Goal: Task Accomplishment & Management: Manage account settings

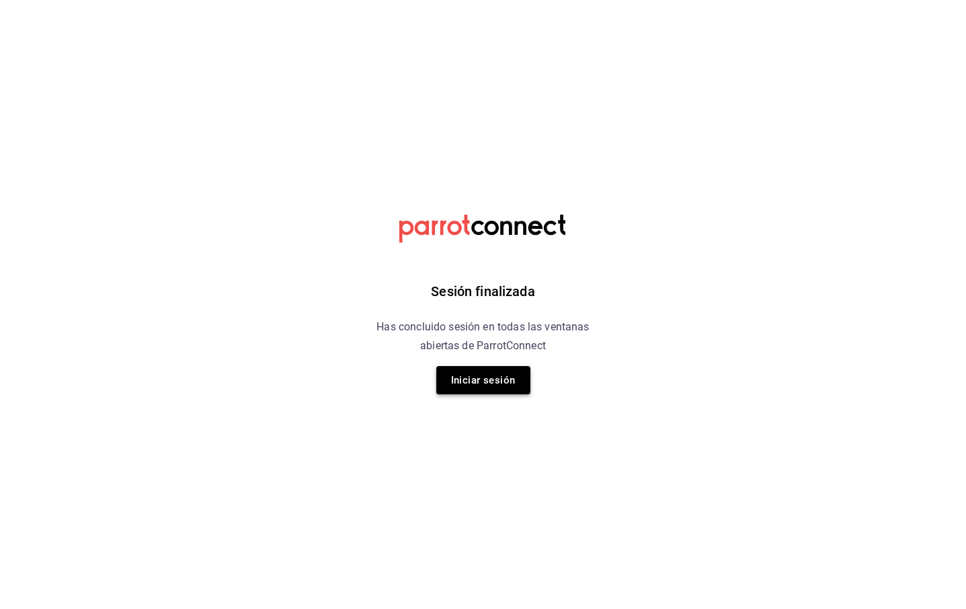
click at [459, 367] on button "Iniciar sesión" at bounding box center [483, 380] width 94 height 28
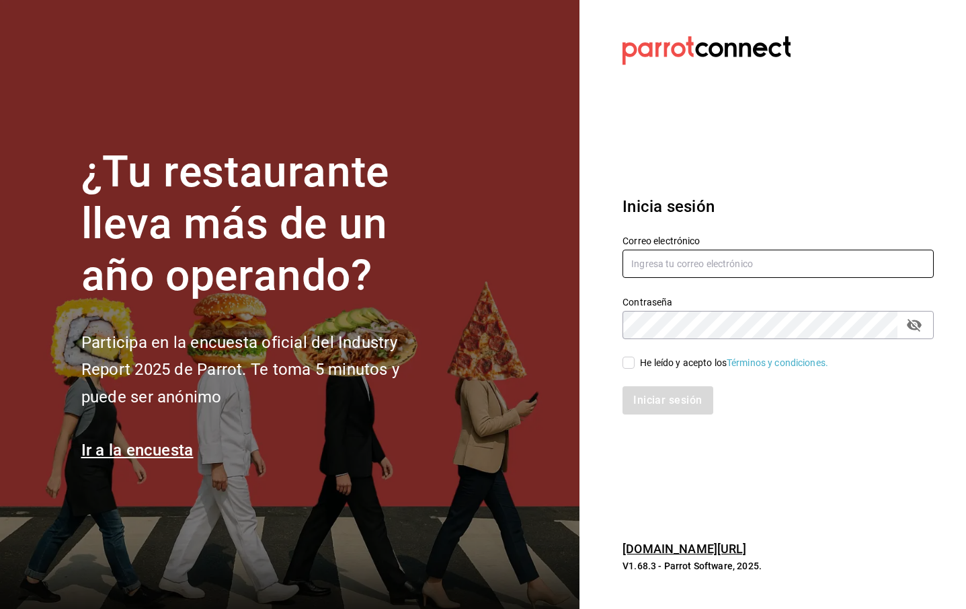
type input "parcecomidacolombiana@gmail.com"
click at [656, 404] on div "Iniciar sesión" at bounding box center [778, 400] width 311 height 28
click at [631, 369] on label "He leído y acepto los Términos y condiciones." at bounding box center [726, 363] width 206 height 14
click at [631, 369] on input "He leído y acepto los Términos y condiciones." at bounding box center [629, 362] width 12 height 12
checkbox input "true"
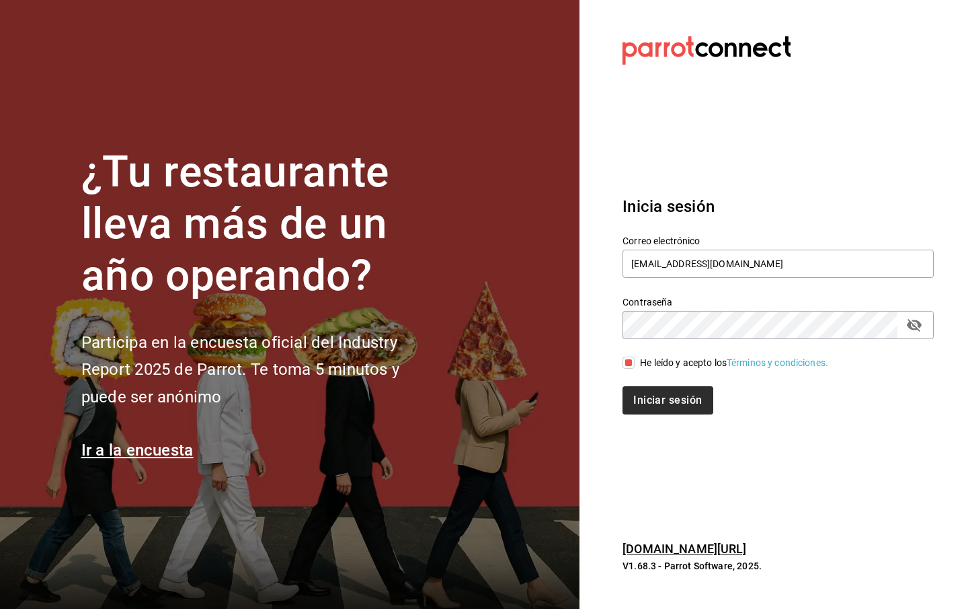
click at [639, 400] on button "Iniciar sesión" at bounding box center [668, 400] width 90 height 28
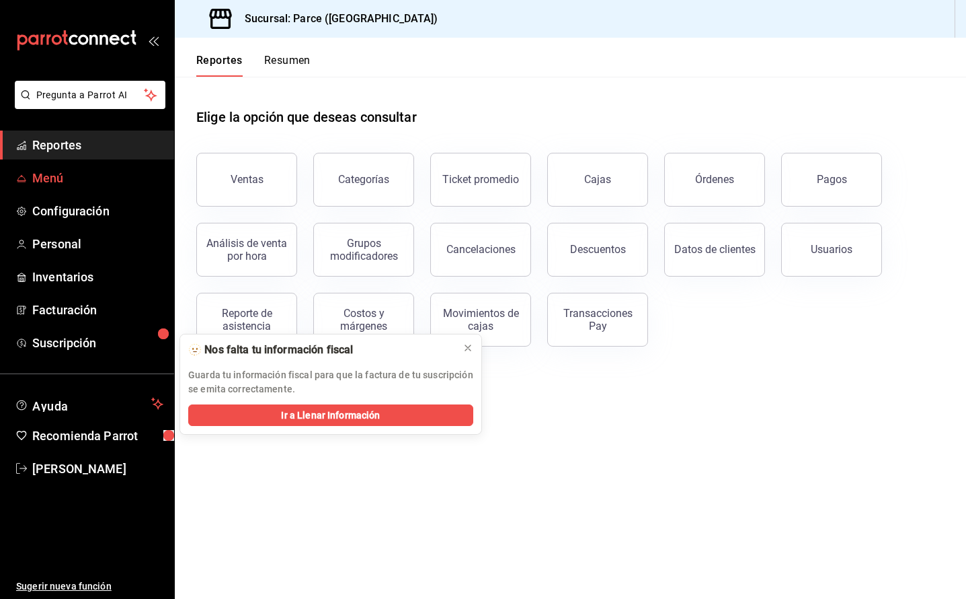
click at [63, 182] on span "Menú" at bounding box center [97, 178] width 131 height 18
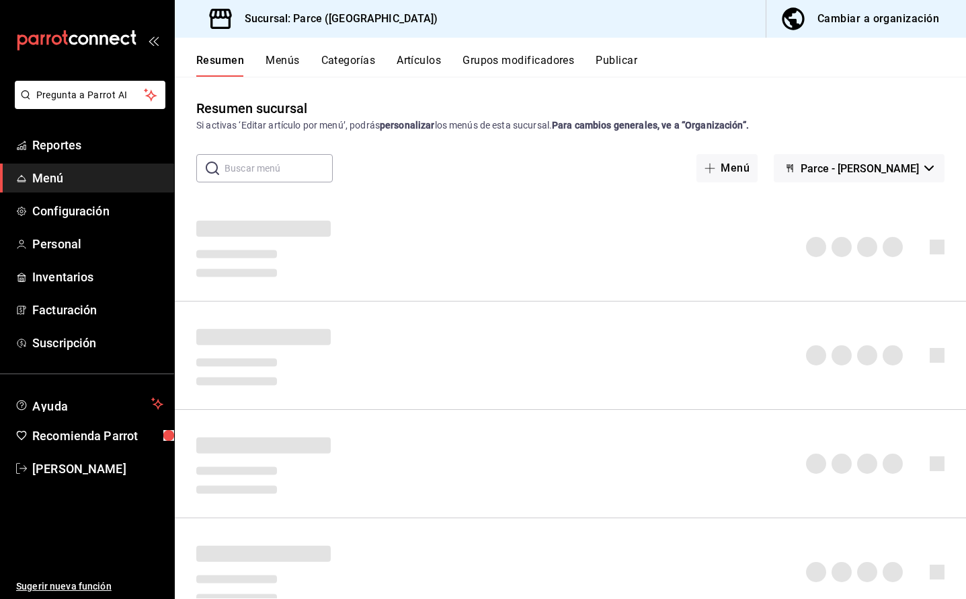
click at [276, 53] on div "Resumen Menús Categorías Artículos Grupos modificadores Publicar" at bounding box center [571, 57] width 792 height 39
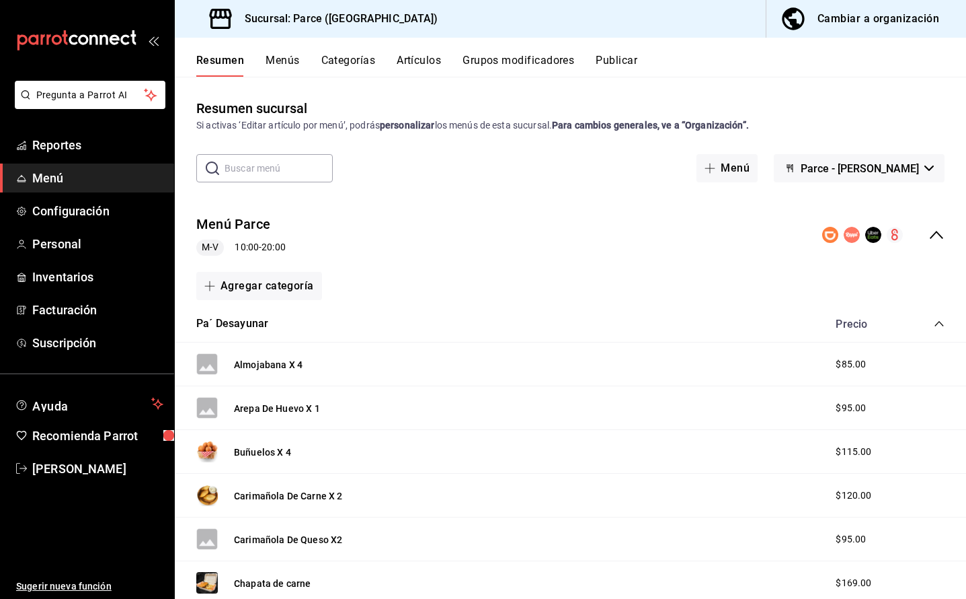
click at [282, 61] on button "Menús" at bounding box center [283, 65] width 34 height 23
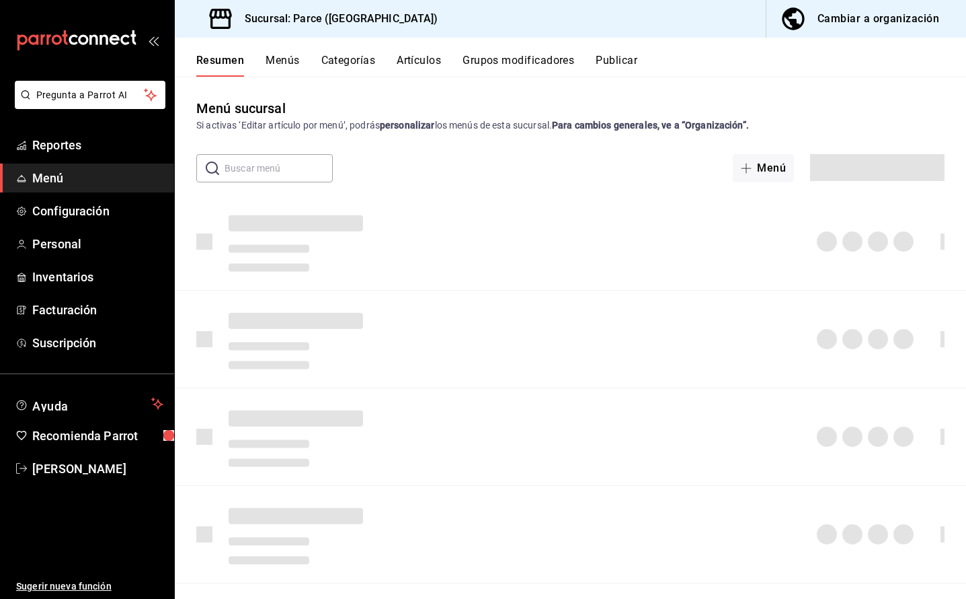
click at [280, 61] on button "Menús" at bounding box center [283, 65] width 34 height 23
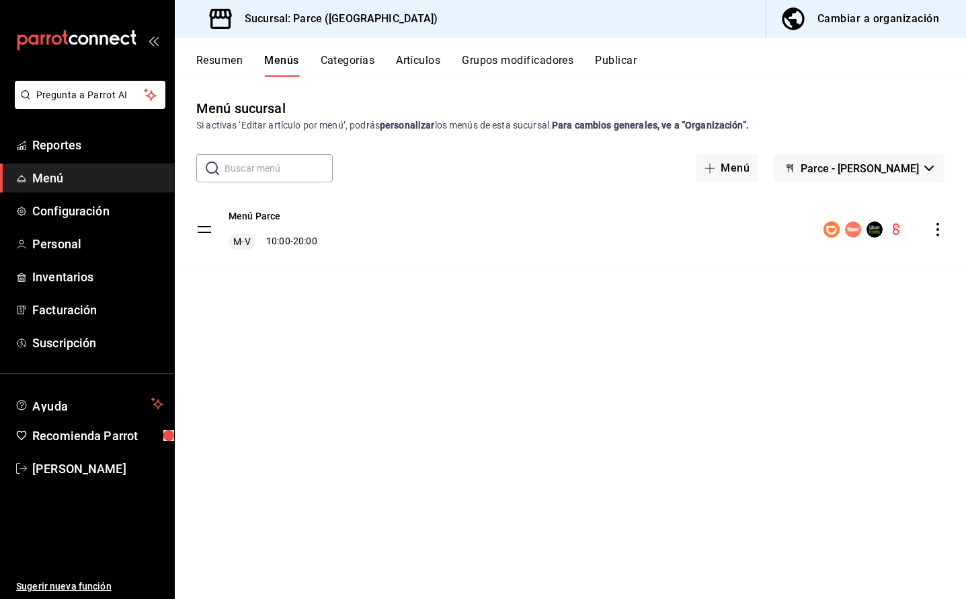
click at [945, 233] on icon "actions" at bounding box center [937, 229] width 13 height 13
click at [799, 268] on li "Editar" at bounding box center [830, 261] width 210 height 28
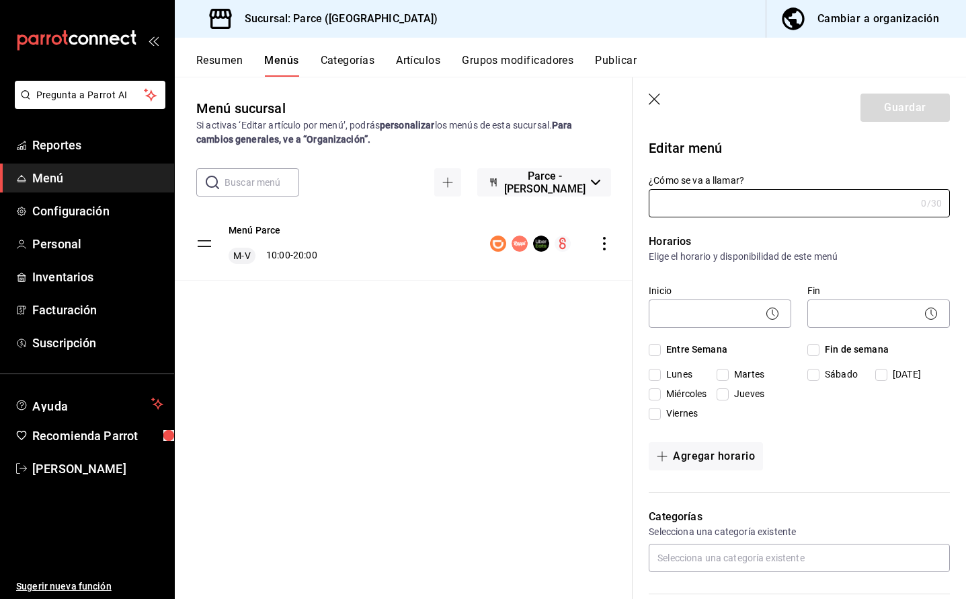
type input "Menú Parce"
checkbox input "true"
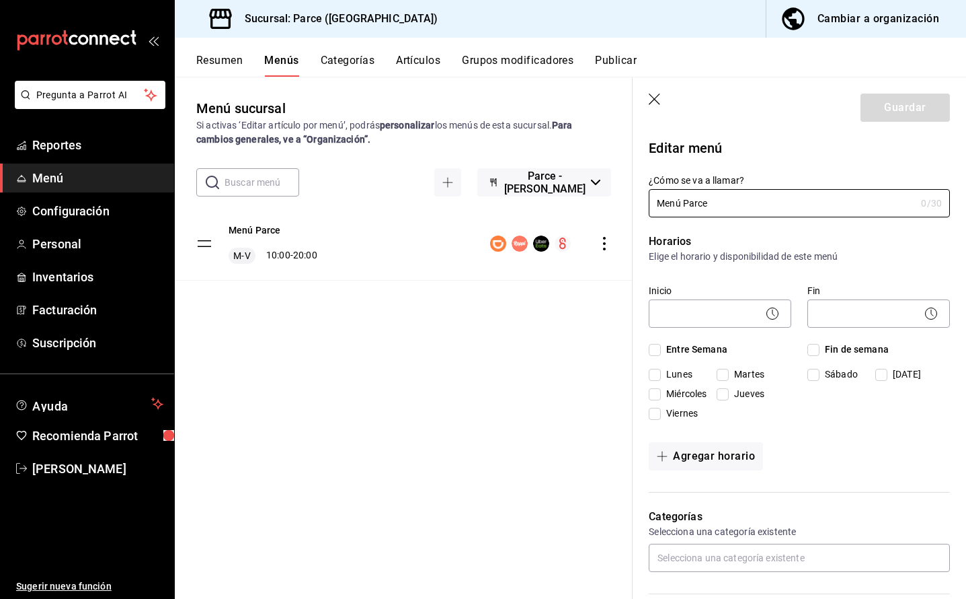
type input "017455199390140"
click at [655, 373] on input "Lunes" at bounding box center [655, 375] width 12 height 12
checkbox input "true"
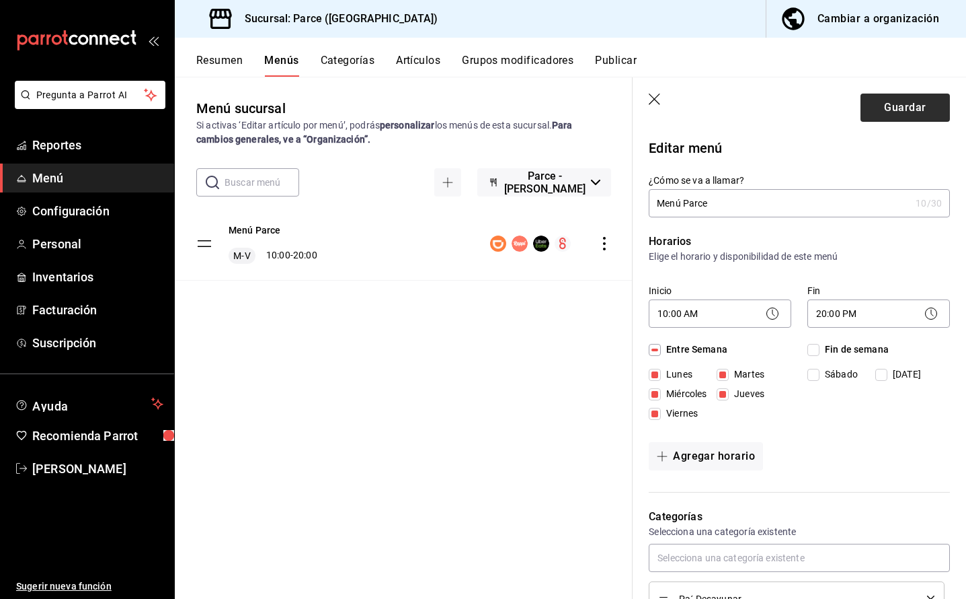
click at [884, 108] on button "Guardar" at bounding box center [905, 107] width 89 height 28
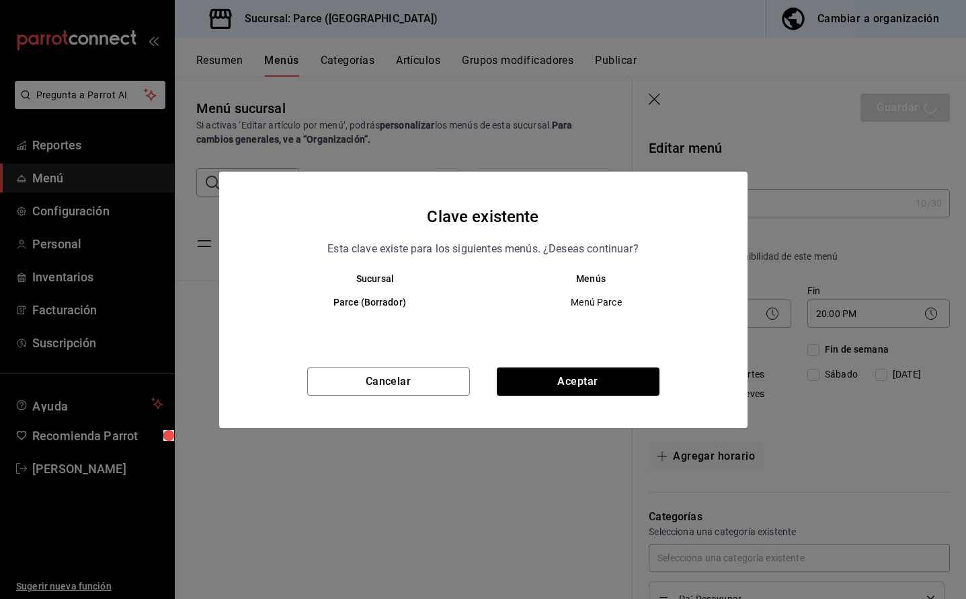
click at [874, 109] on div "Clave existente Esta clave existe para los siguientes menús. ¿Deseas continuar?…" at bounding box center [483, 299] width 966 height 599
click at [575, 379] on button "Aceptar" at bounding box center [578, 381] width 163 height 28
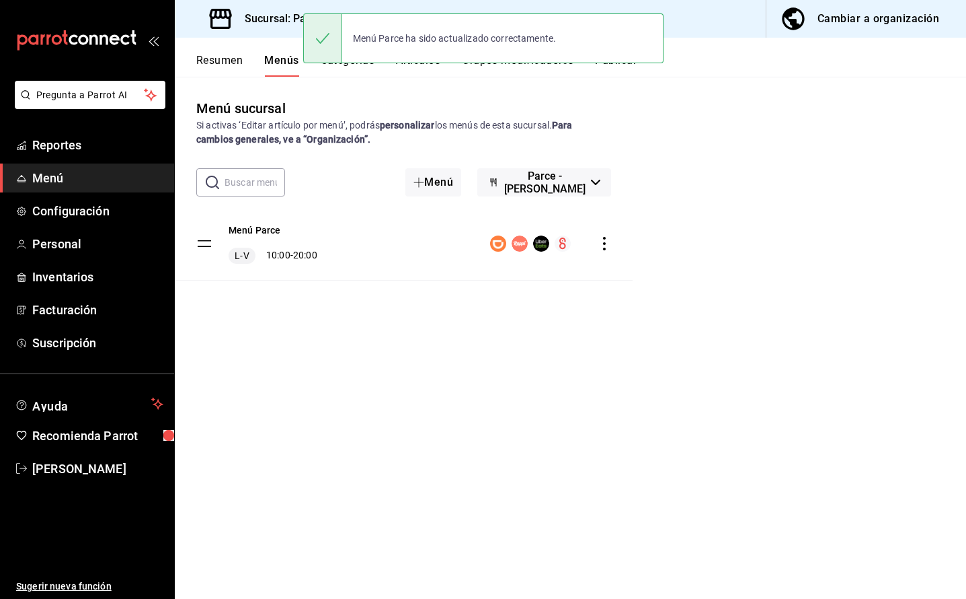
checkbox input "false"
type input "1756146894328"
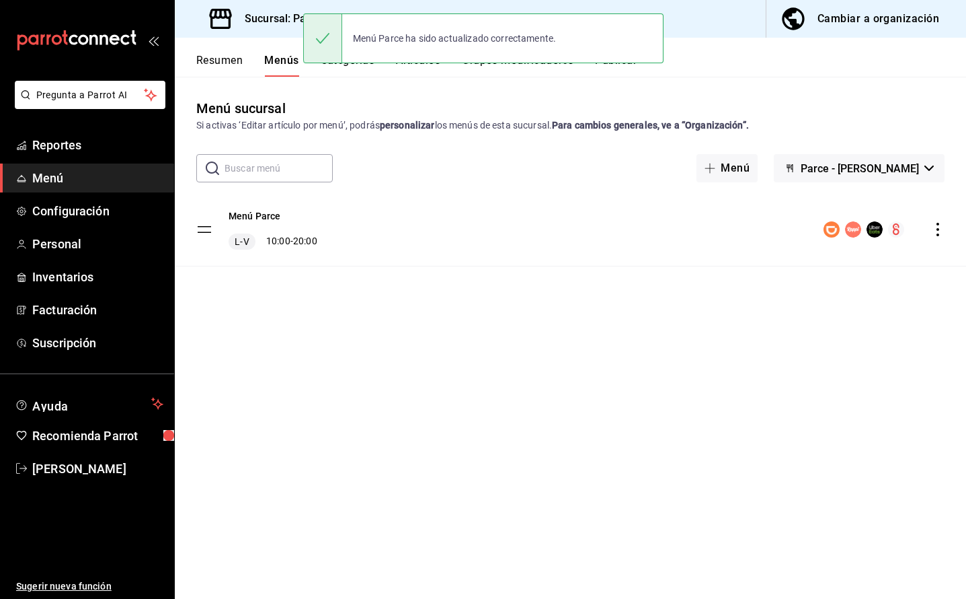
checkbox input "false"
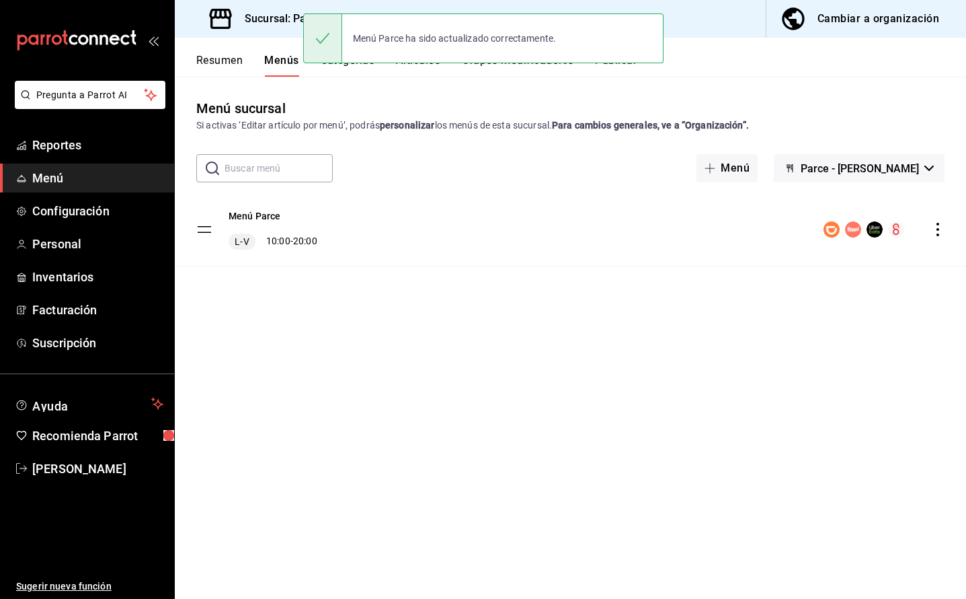
checkbox input "false"
click at [872, 159] on button "Parce - [PERSON_NAME]" at bounding box center [859, 168] width 171 height 28
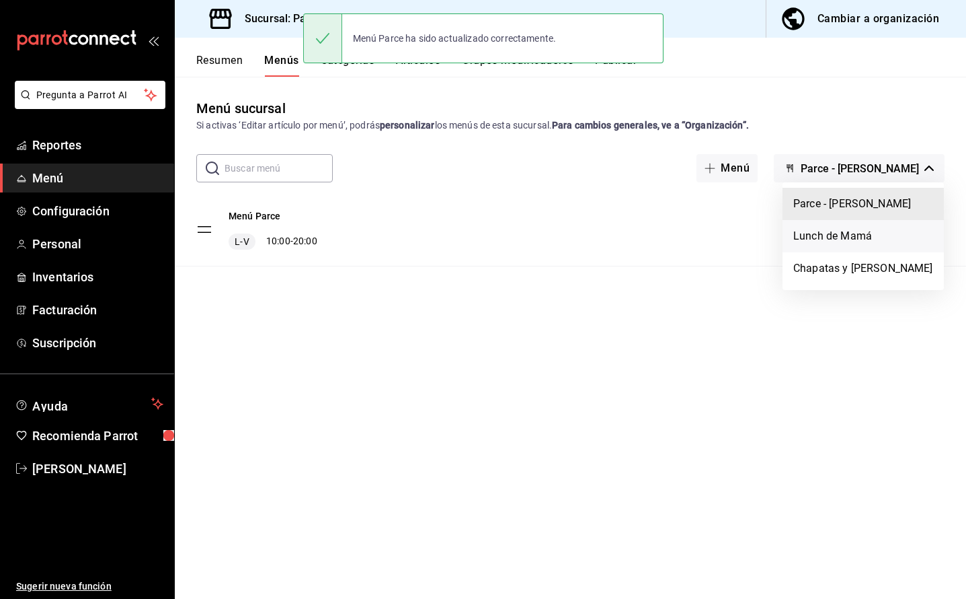
click at [839, 241] on li "Lunch de Mamá" at bounding box center [863, 236] width 161 height 32
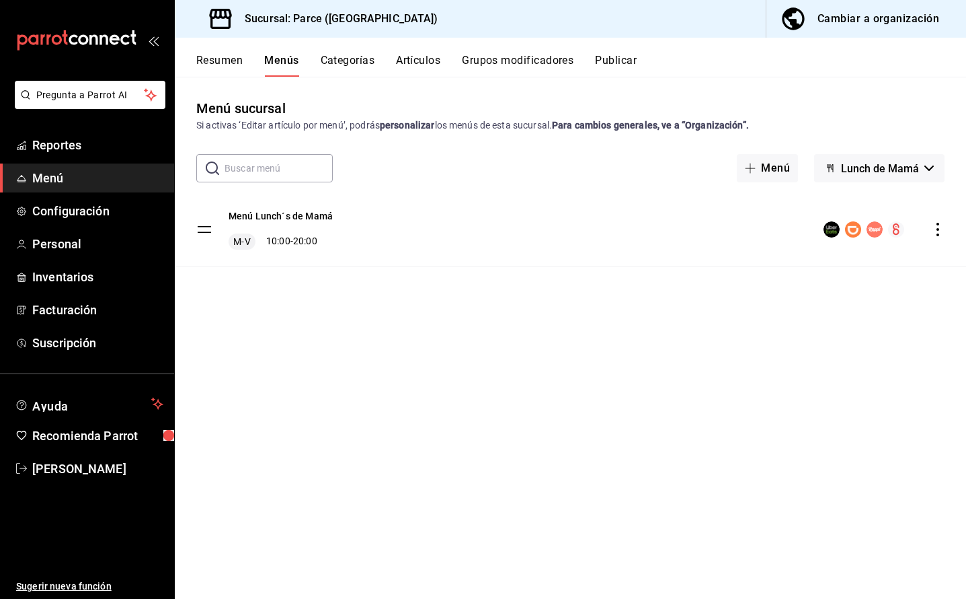
click at [950, 237] on div "Menú Lunch´s de Mamá M-V 10:00 - 20:00" at bounding box center [571, 229] width 792 height 73
click at [945, 231] on icon "actions" at bounding box center [937, 229] width 13 height 13
click at [785, 270] on li "Editar" at bounding box center [830, 261] width 210 height 28
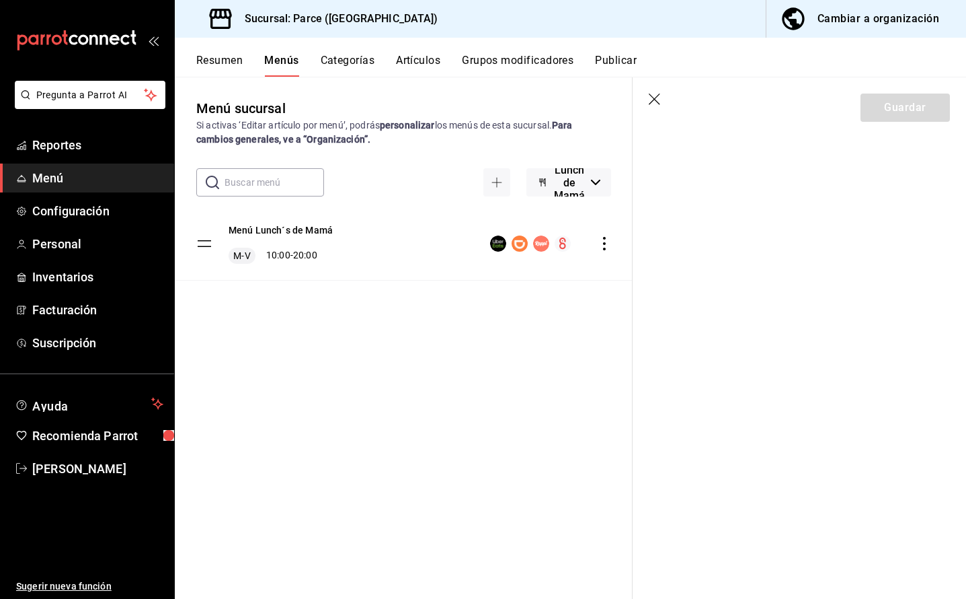
click at [565, 175] on button "Lunch de Mamá" at bounding box center [569, 182] width 85 height 28
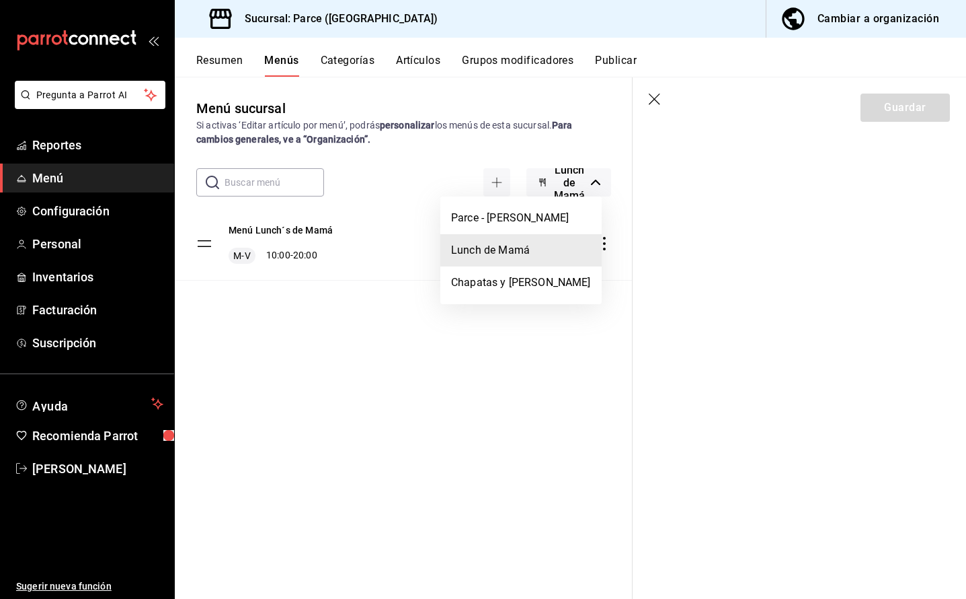
click at [498, 244] on li "Lunch de Mamá" at bounding box center [520, 250] width 161 height 32
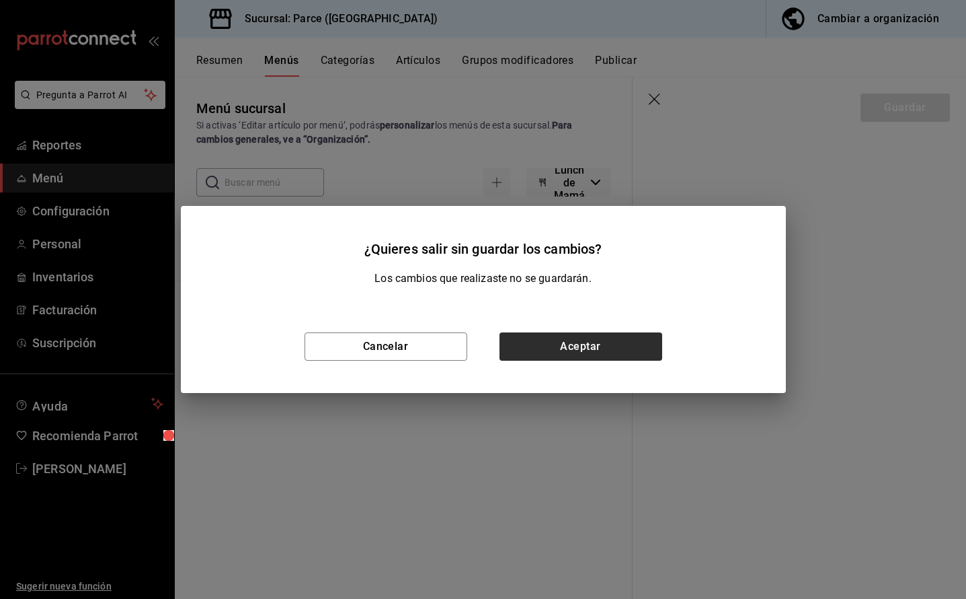
click at [593, 351] on button "Aceptar" at bounding box center [581, 346] width 163 height 28
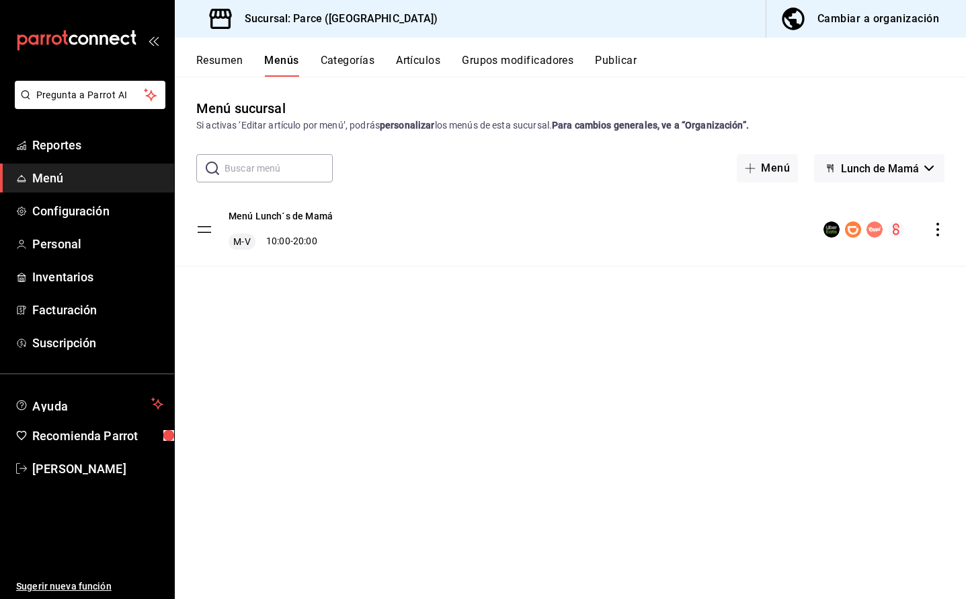
drag, startPoint x: 949, startPoint y: 228, endPoint x: 941, endPoint y: 233, distance: 9.3
click at [945, 228] on icon "actions" at bounding box center [937, 229] width 13 height 13
click at [757, 266] on div at bounding box center [748, 261] width 24 height 16
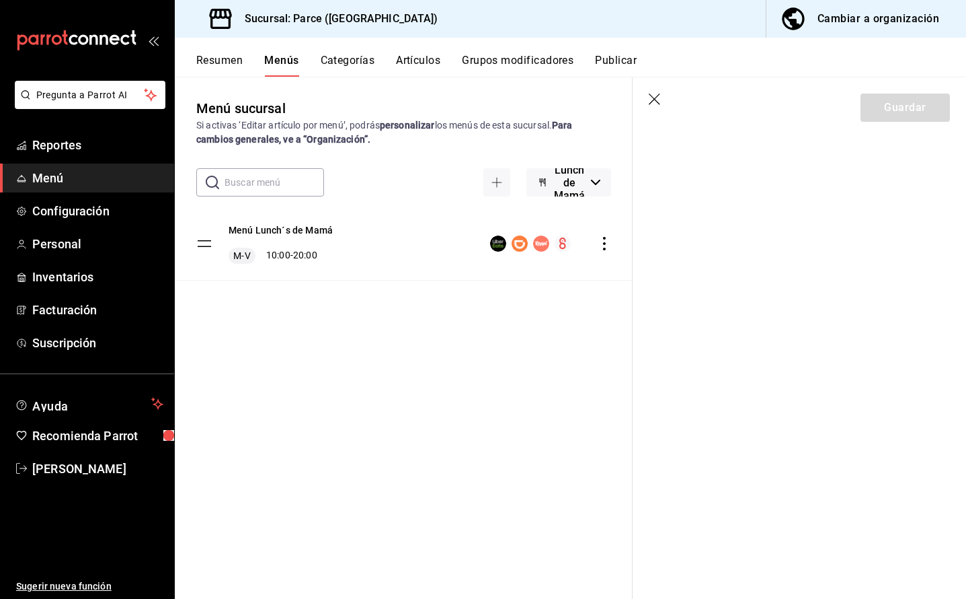
click at [650, 105] on icon "button" at bounding box center [655, 99] width 13 height 13
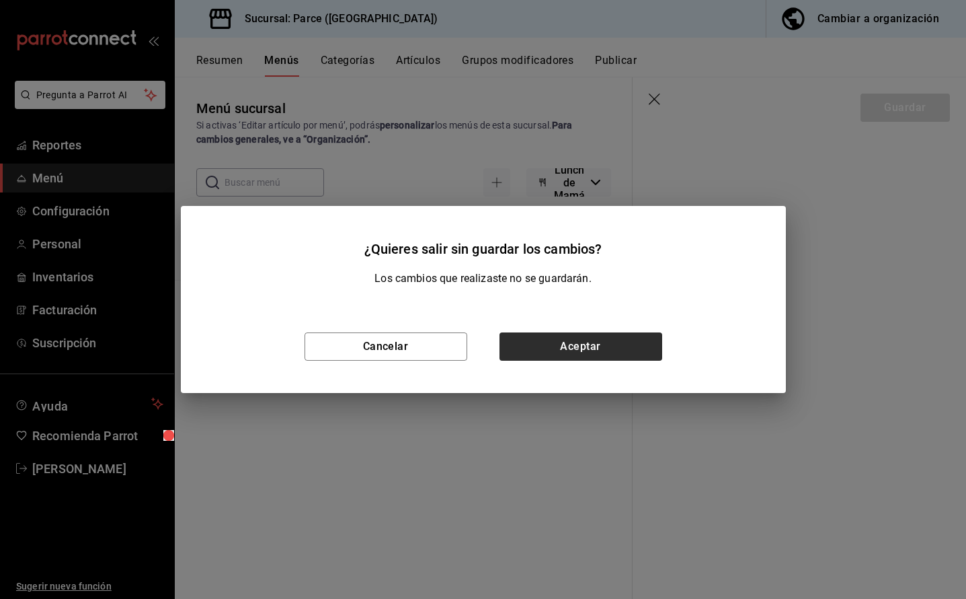
click at [621, 342] on button "Aceptar" at bounding box center [581, 346] width 163 height 28
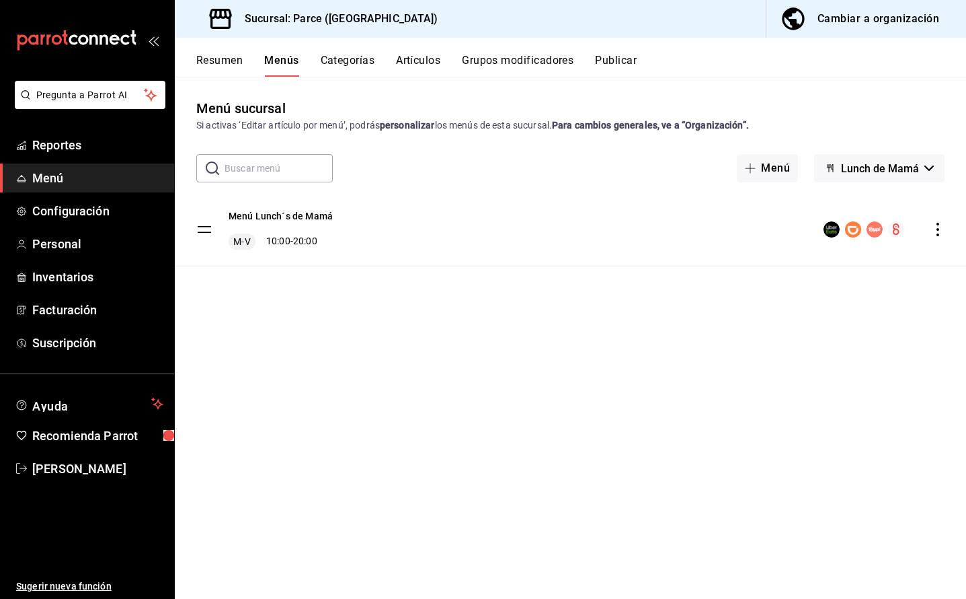
click at [621, 346] on div "Menú sucursal Si activas ‘Editar artículo por menú’, podrás personalizar los me…" at bounding box center [571, 348] width 792 height 500
click at [928, 175] on button "Lunch de Mamá" at bounding box center [879, 168] width 130 height 28
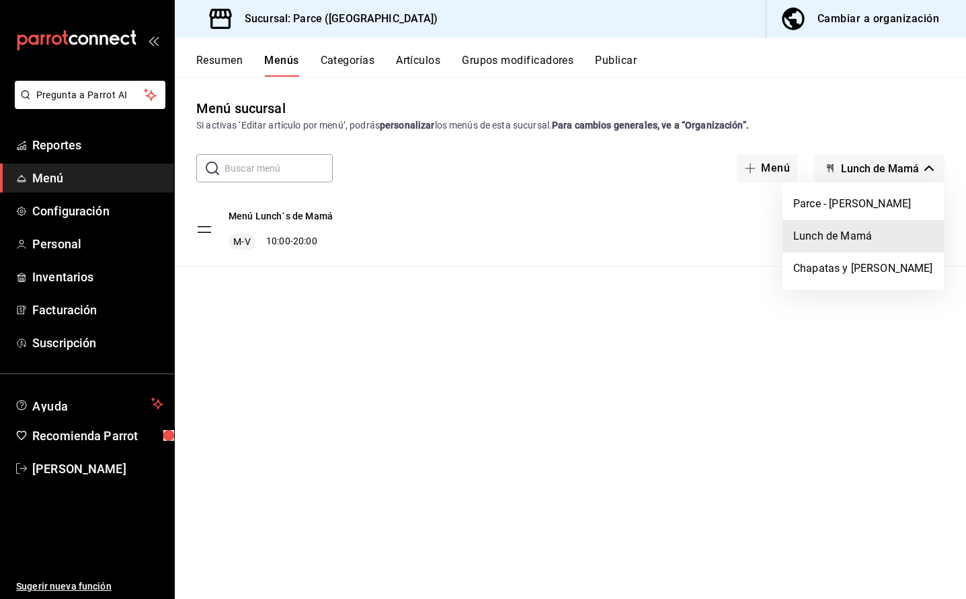
click at [945, 216] on div at bounding box center [483, 299] width 966 height 599
click at [946, 227] on div at bounding box center [483, 299] width 966 height 599
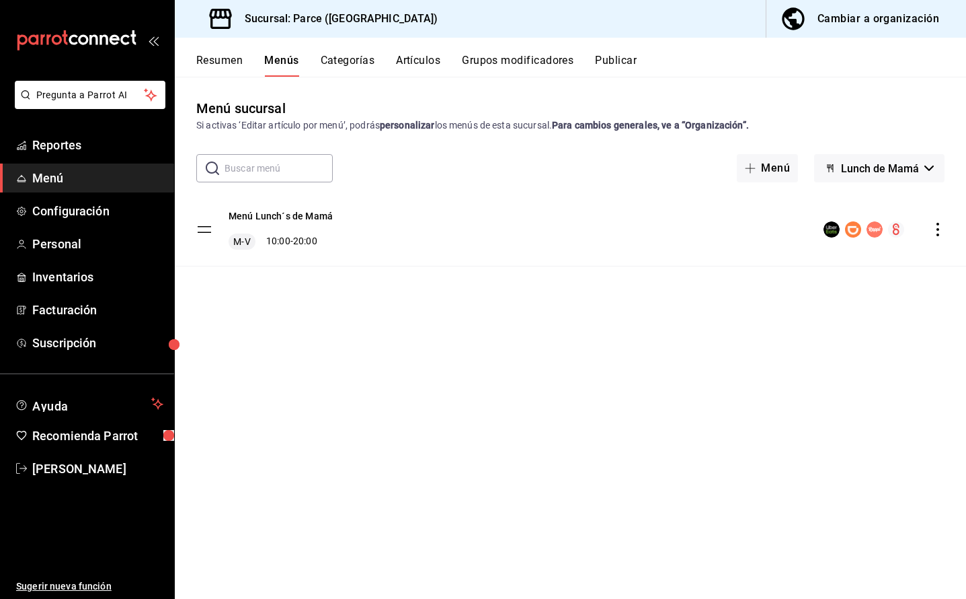
click at [948, 230] on div at bounding box center [483, 299] width 966 height 599
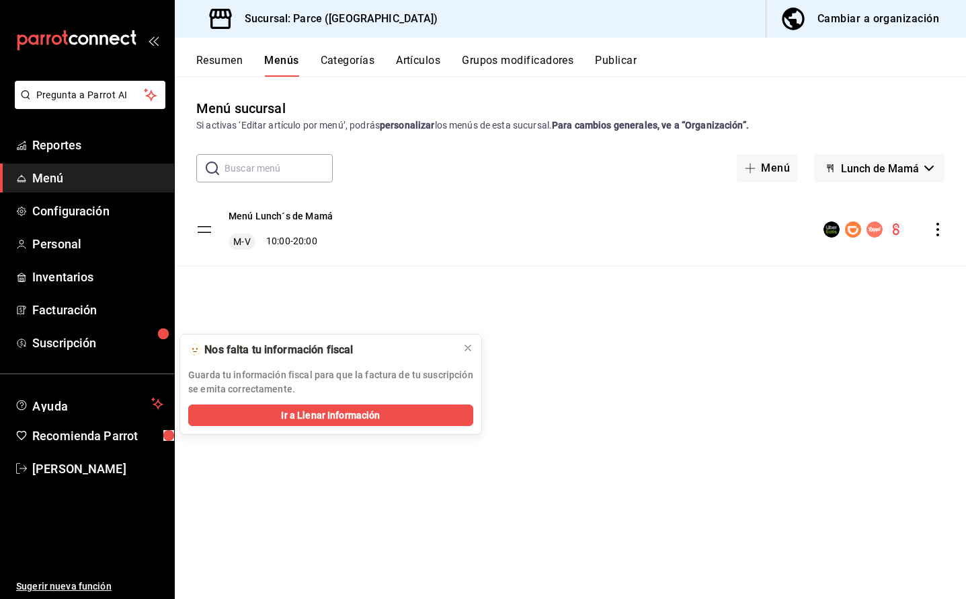
click at [945, 231] on icon "actions" at bounding box center [937, 229] width 13 height 13
click at [765, 261] on span "Editar" at bounding box center [842, 261] width 164 height 14
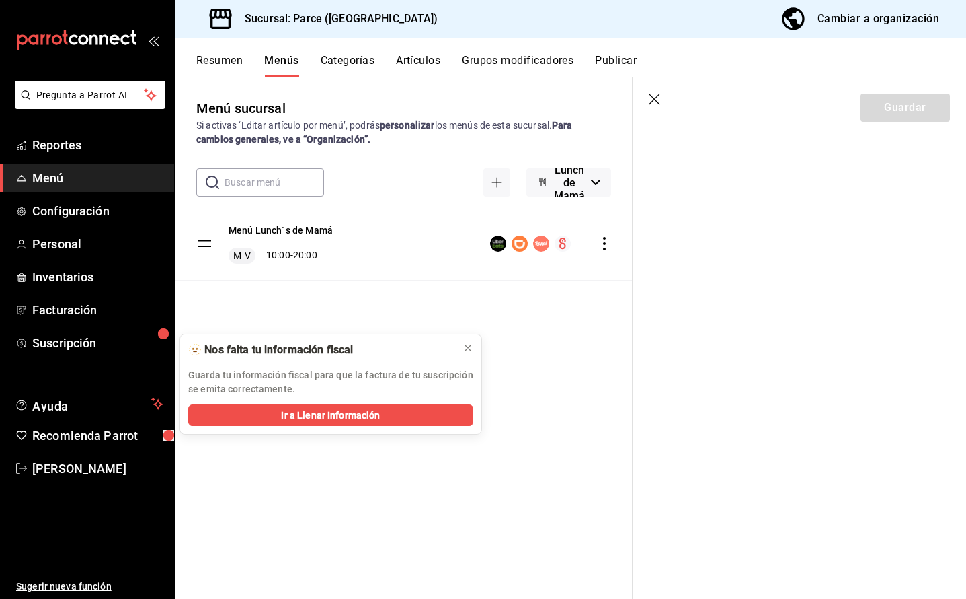
click at [715, 305] on section "Guardar" at bounding box center [800, 337] width 334 height 521
click at [701, 279] on section "Guardar" at bounding box center [800, 337] width 334 height 521
drag, startPoint x: 672, startPoint y: 310, endPoint x: 685, endPoint y: 333, distance: 26.5
click at [669, 317] on section "Guardar" at bounding box center [800, 337] width 334 height 521
drag, startPoint x: 685, startPoint y: 333, endPoint x: 730, endPoint y: 346, distance: 46.8
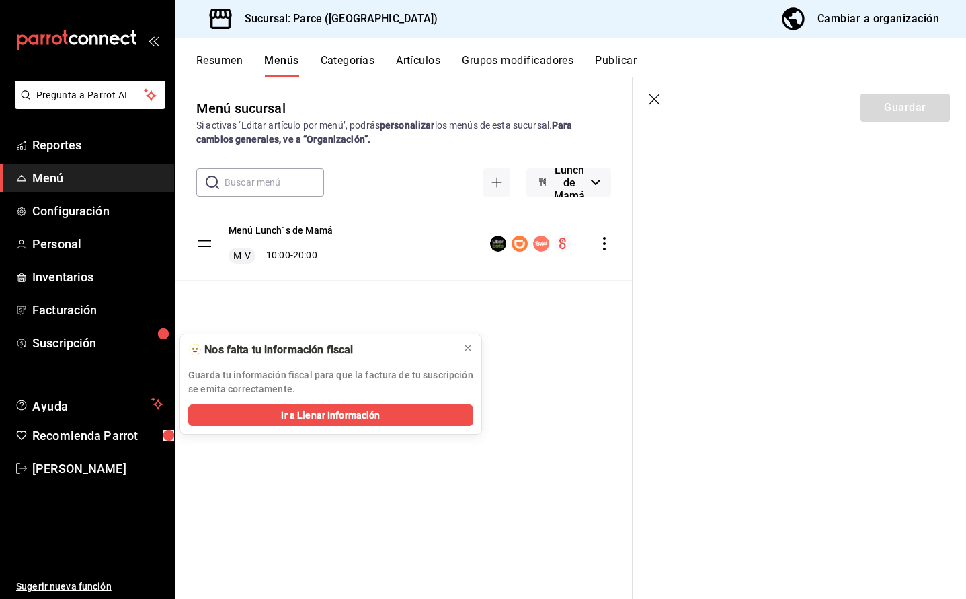
click at [714, 350] on section "Guardar" at bounding box center [800, 337] width 334 height 521
drag, startPoint x: 740, startPoint y: 341, endPoint x: 759, endPoint y: 311, distance: 34.7
click at [749, 327] on section "Guardar" at bounding box center [800, 337] width 334 height 521
drag, startPoint x: 759, startPoint y: 311, endPoint x: 798, endPoint y: 291, distance: 43.9
click at [766, 305] on section "Guardar" at bounding box center [800, 337] width 334 height 521
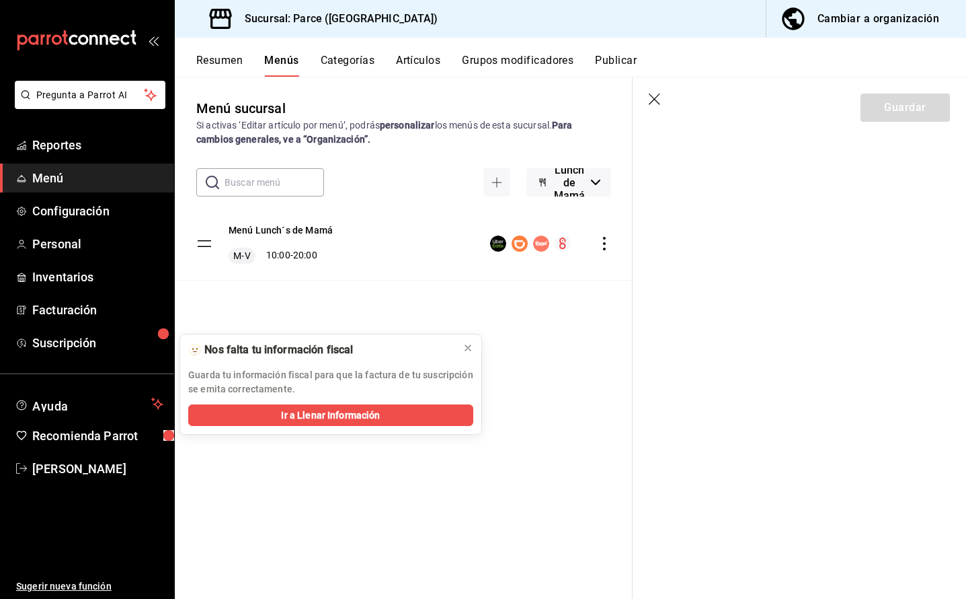
drag, startPoint x: 798, startPoint y: 291, endPoint x: 842, endPoint y: 277, distance: 46.6
click at [808, 286] on section "Guardar" at bounding box center [800, 337] width 334 height 521
drag, startPoint x: 842, startPoint y: 277, endPoint x: 773, endPoint y: 231, distance: 83.0
click at [795, 239] on section "Guardar" at bounding box center [800, 337] width 334 height 521
drag, startPoint x: 773, startPoint y: 231, endPoint x: 723, endPoint y: 249, distance: 53.0
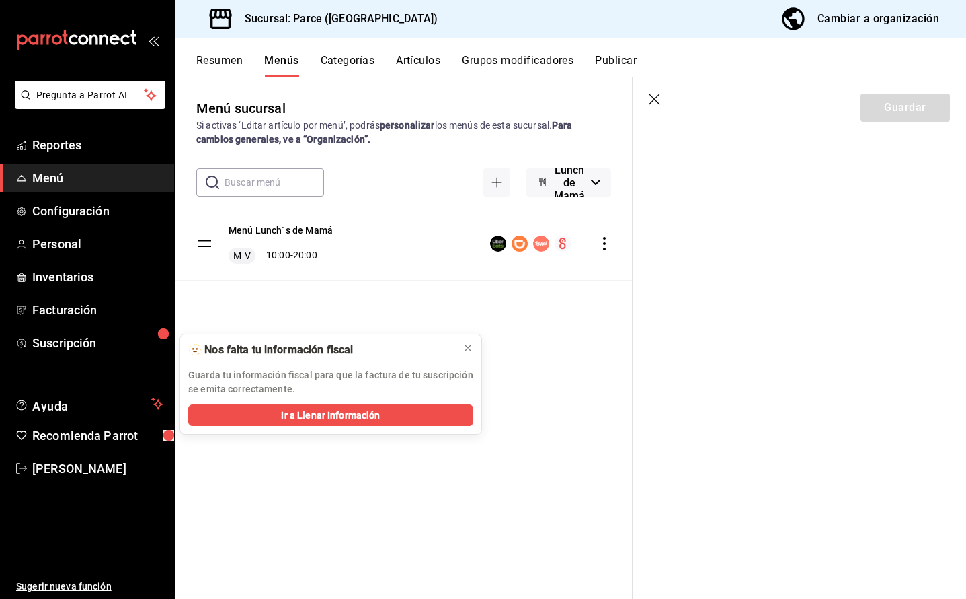
click at [750, 241] on section "Guardar" at bounding box center [800, 337] width 334 height 521
drag, startPoint x: 686, startPoint y: 265, endPoint x: 683, endPoint y: 286, distance: 21.8
click at [683, 268] on section "Guardar" at bounding box center [800, 337] width 334 height 521
drag, startPoint x: 683, startPoint y: 286, endPoint x: 714, endPoint y: 295, distance: 32.6
click at [689, 292] on section "Guardar" at bounding box center [800, 337] width 334 height 521
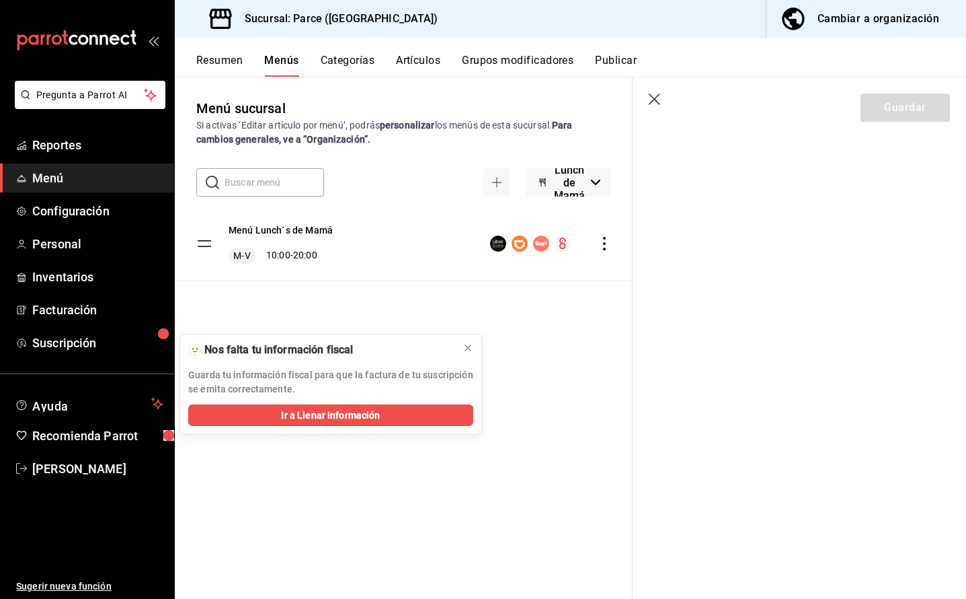
drag, startPoint x: 725, startPoint y: 299, endPoint x: 794, endPoint y: 304, distance: 68.8
click at [750, 301] on section "Guardar" at bounding box center [800, 337] width 334 height 521
drag, startPoint x: 794, startPoint y: 304, endPoint x: 804, endPoint y: 296, distance: 12.9
click at [794, 303] on section "Guardar" at bounding box center [800, 337] width 334 height 521
drag, startPoint x: 810, startPoint y: 307, endPoint x: 814, endPoint y: 315, distance: 8.1
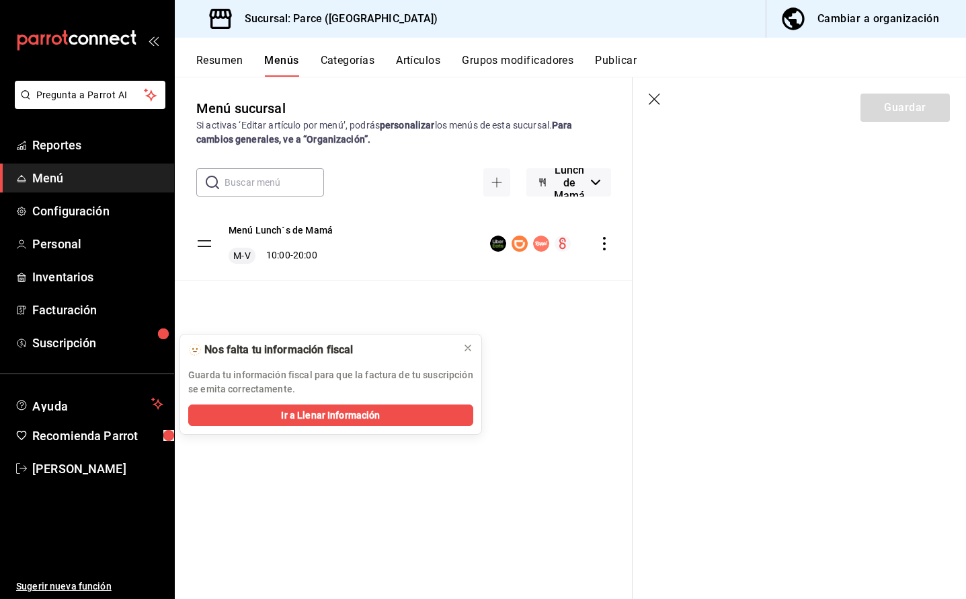
click at [814, 315] on section "Guardar" at bounding box center [800, 337] width 334 height 521
drag, startPoint x: 832, startPoint y: 384, endPoint x: 820, endPoint y: 392, distance: 14.5
click at [828, 387] on section "Guardar" at bounding box center [800, 337] width 334 height 521
click at [745, 444] on section "Guardar" at bounding box center [800, 337] width 334 height 521
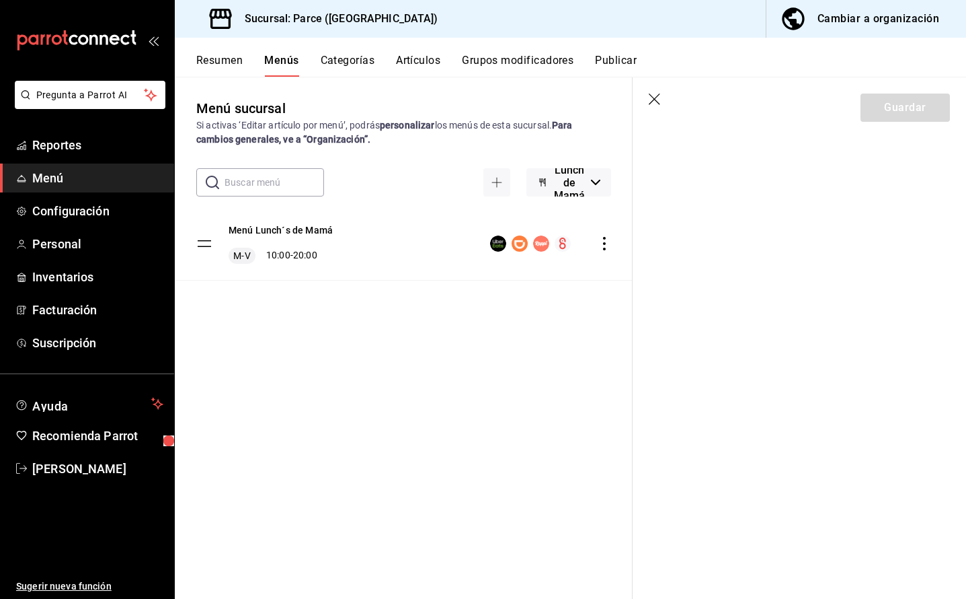
click at [655, 101] on icon "button" at bounding box center [655, 99] width 13 height 13
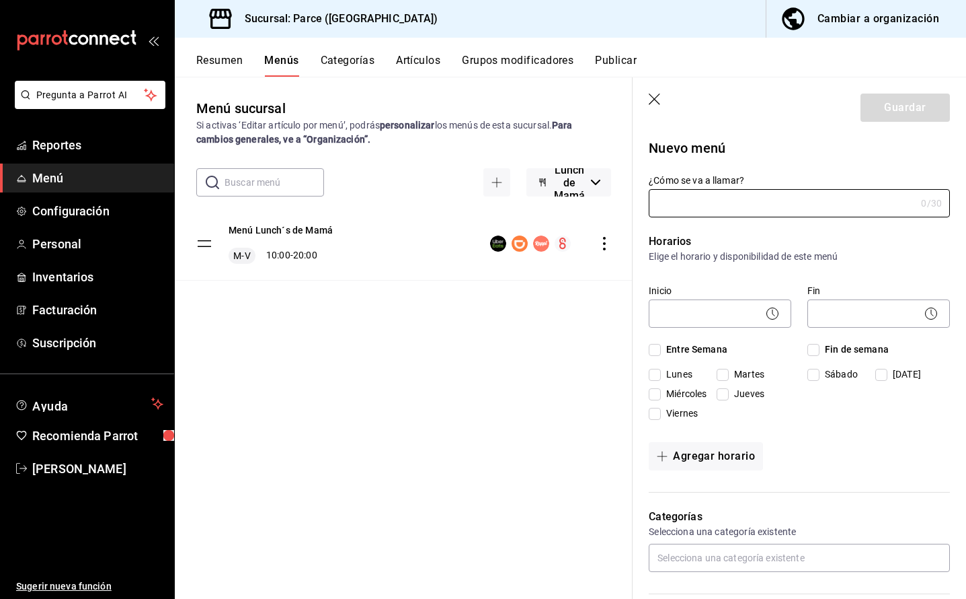
click at [653, 98] on icon "button" at bounding box center [655, 99] width 13 height 13
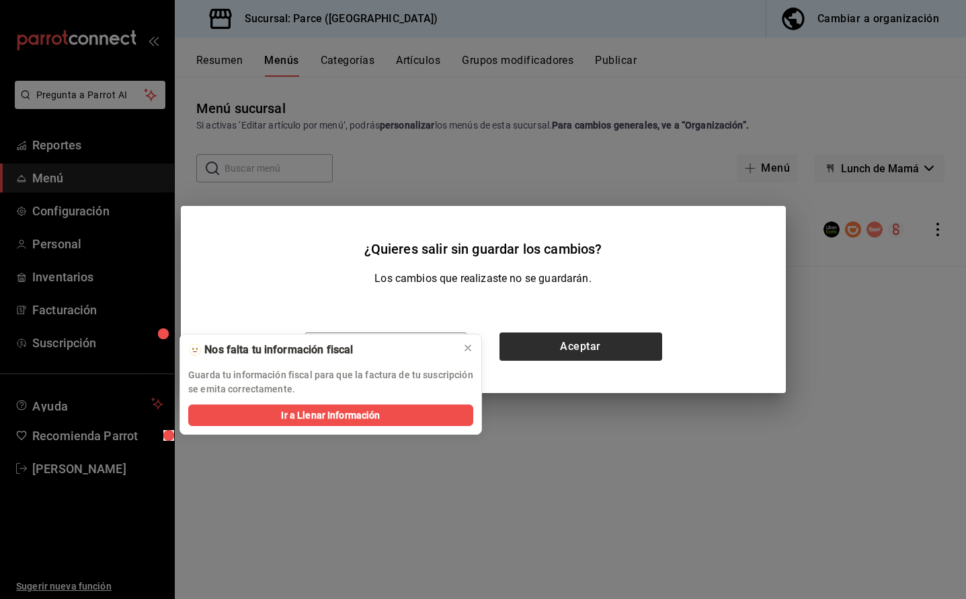
click at [584, 340] on button "Aceptar" at bounding box center [581, 346] width 163 height 28
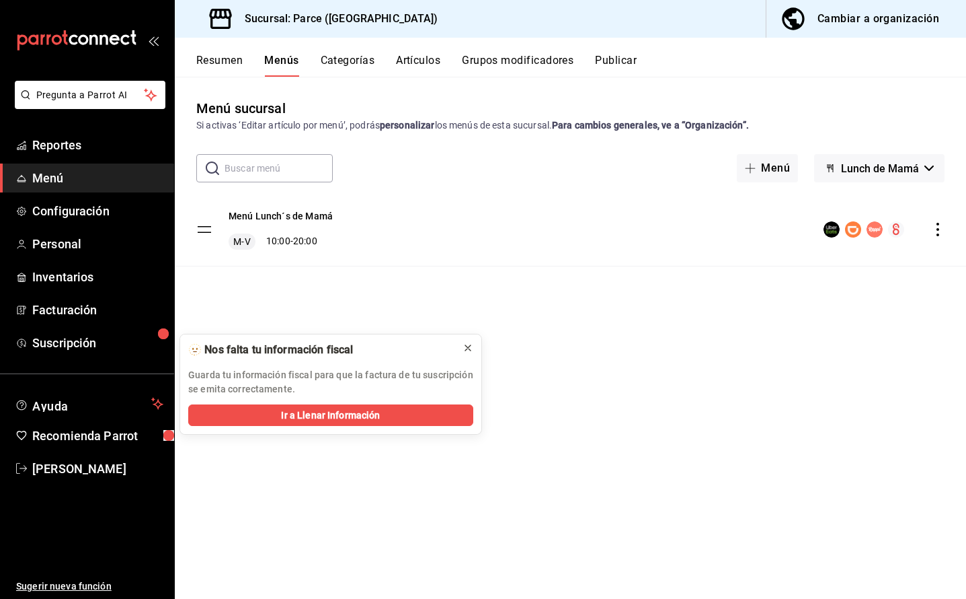
click at [465, 348] on icon at bounding box center [468, 347] width 11 height 11
